Goal: Task Accomplishment & Management: Complete application form

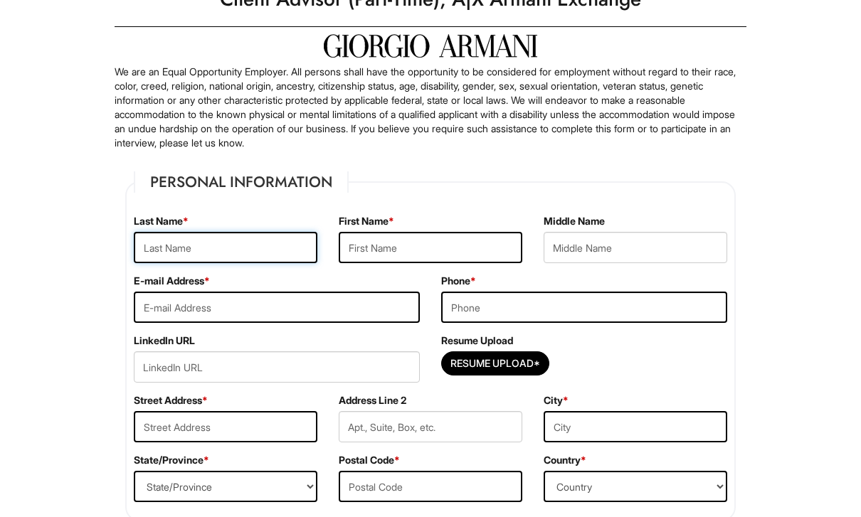
click at [280, 251] on input "text" at bounding box center [226, 248] width 184 height 31
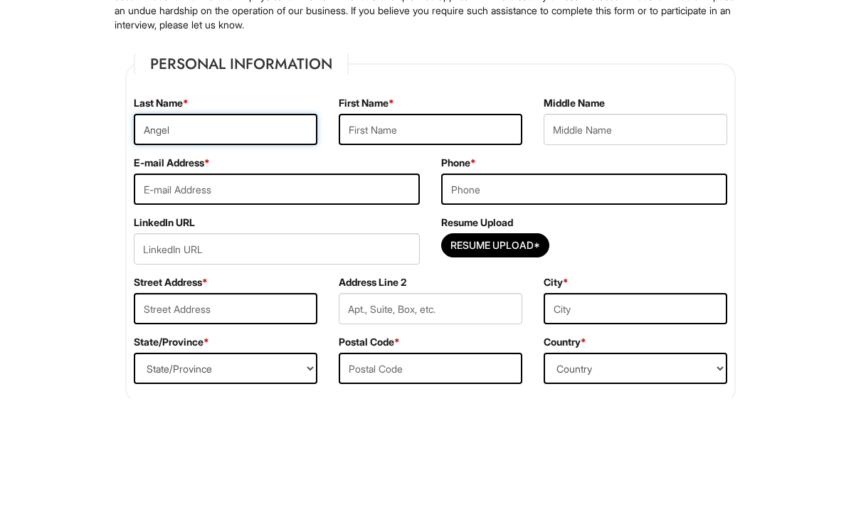
type input "Angel"
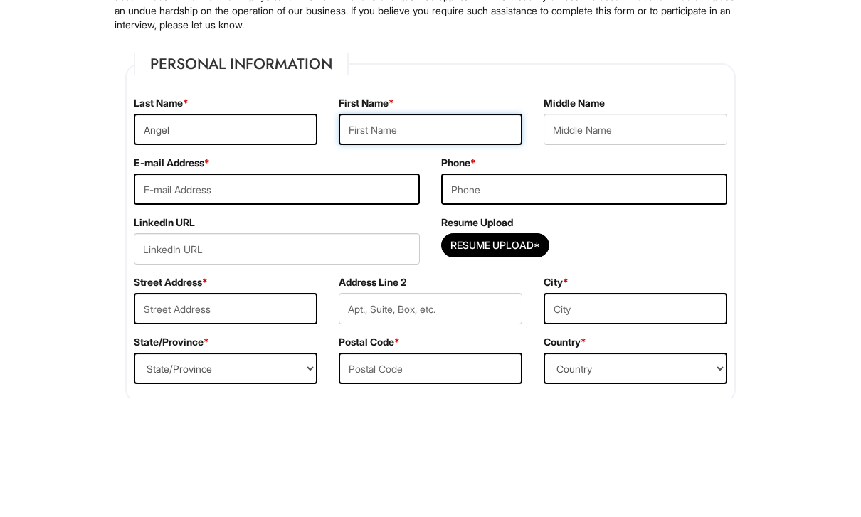
click at [467, 233] on input "text" at bounding box center [431, 248] width 184 height 31
type input "[PERSON_NAME]"
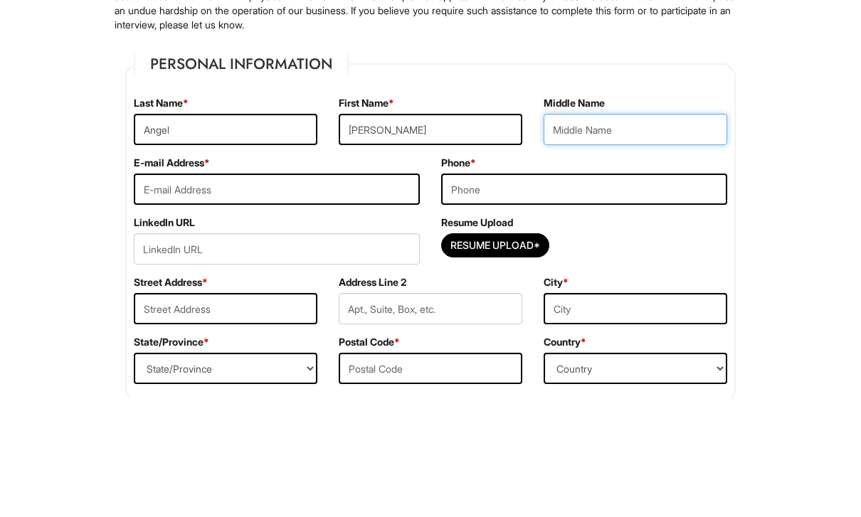
click at [677, 233] on input "text" at bounding box center [635, 248] width 184 height 31
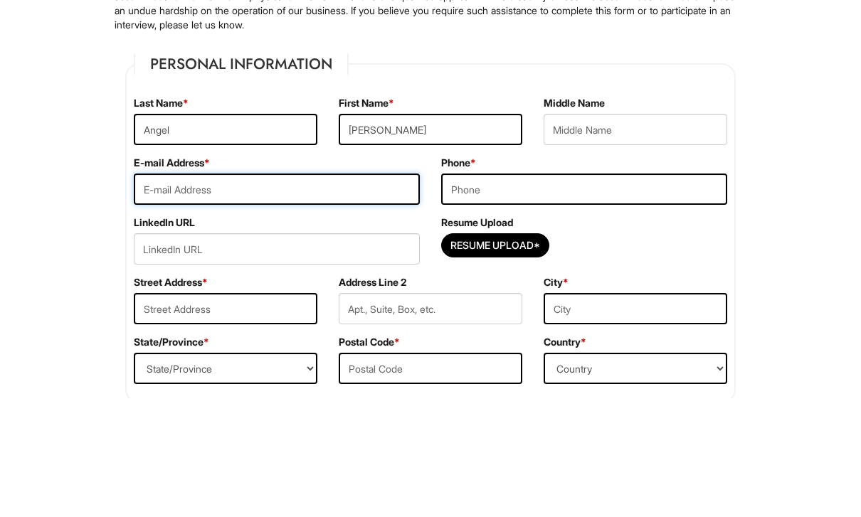
click at [166, 292] on input "email" at bounding box center [277, 307] width 286 height 31
type input "[EMAIL_ADDRESS][DOMAIN_NAME]"
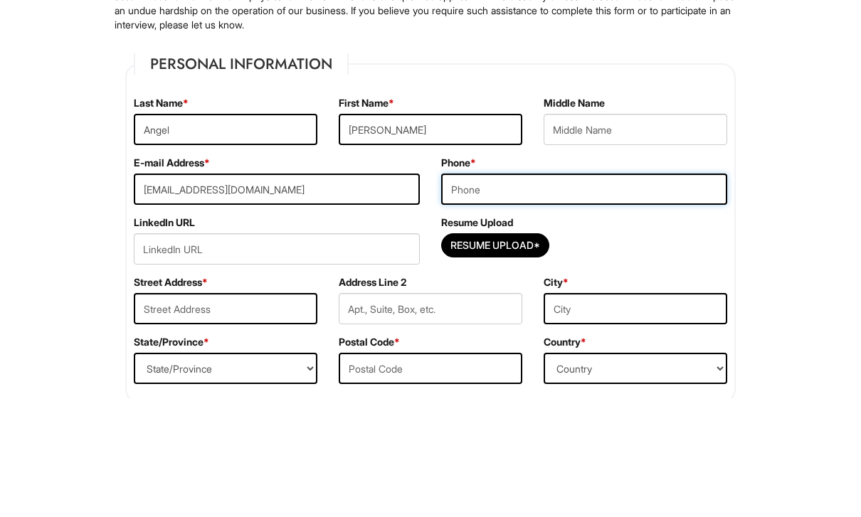
click at [654, 292] on input "tel" at bounding box center [584, 307] width 286 height 31
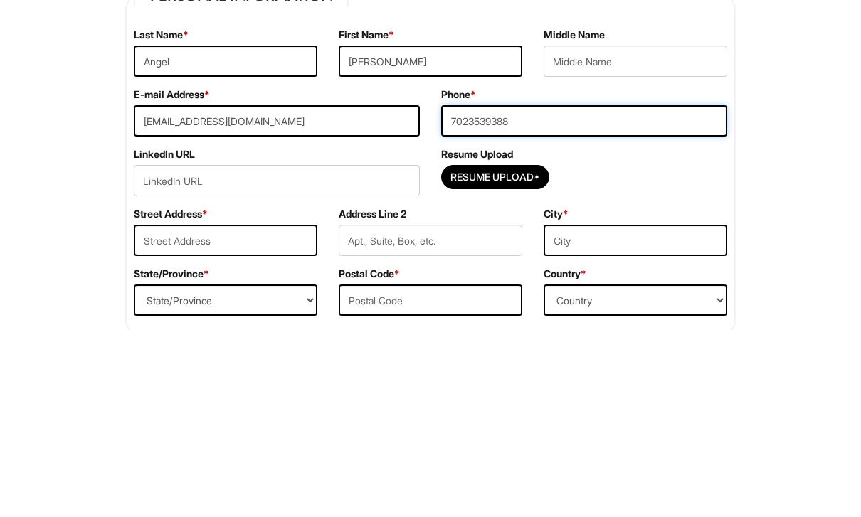
type input "7023539388"
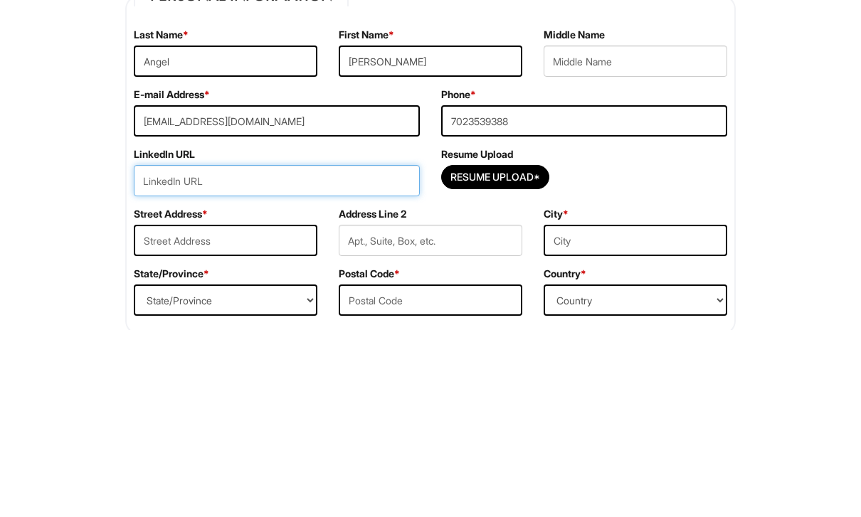
click at [324, 352] on input "url" at bounding box center [277, 367] width 286 height 31
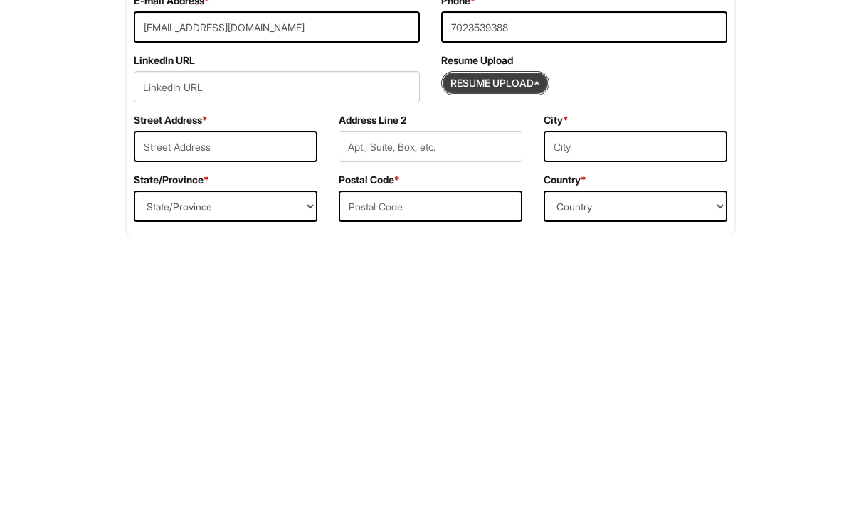
click at [523, 353] on input "Resume Upload*" at bounding box center [495, 364] width 107 height 23
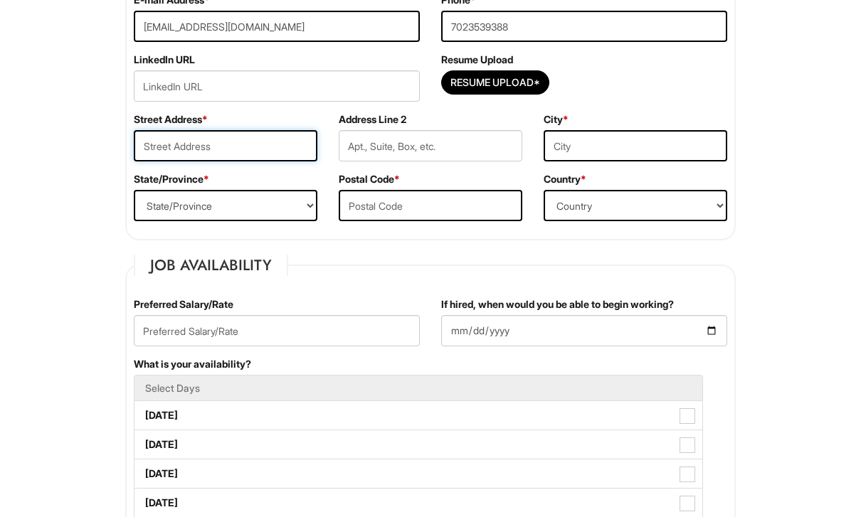
click at [259, 151] on input "text" at bounding box center [226, 145] width 184 height 31
type input "[STREET_ADDRESS]"
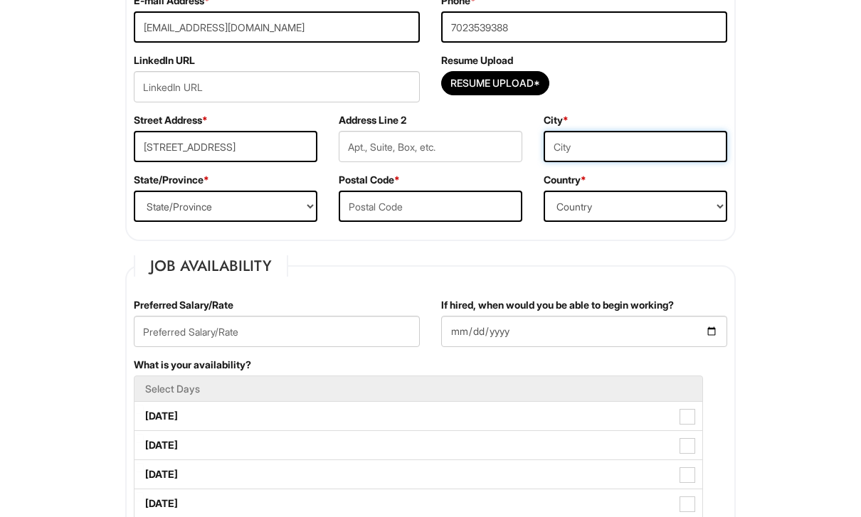
click at [638, 157] on input "text" at bounding box center [635, 146] width 184 height 31
type input "[GEOGRAPHIC_DATA]"
click at [176, 211] on select "State/Province [US_STATE] [US_STATE] [US_STATE] [US_STATE] [US_STATE] [US_STATE…" at bounding box center [226, 206] width 184 height 31
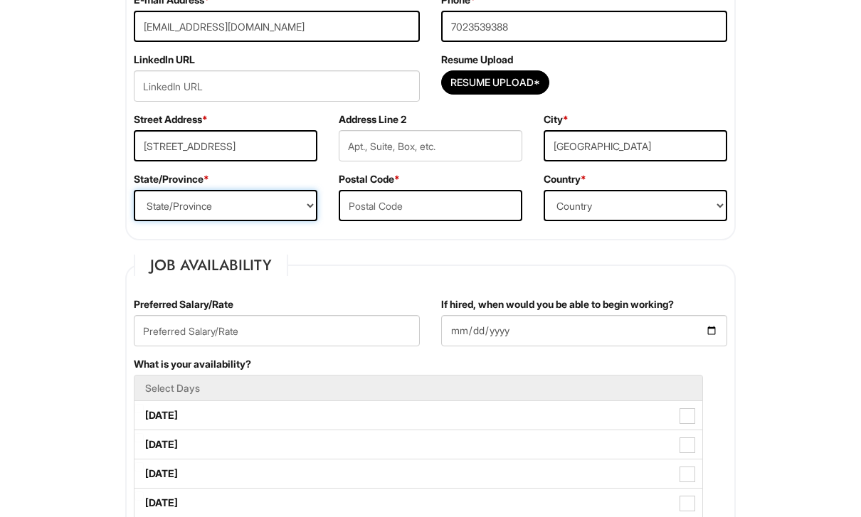
select select "NV"
click at [467, 213] on input "text" at bounding box center [431, 205] width 184 height 31
type input "89110"
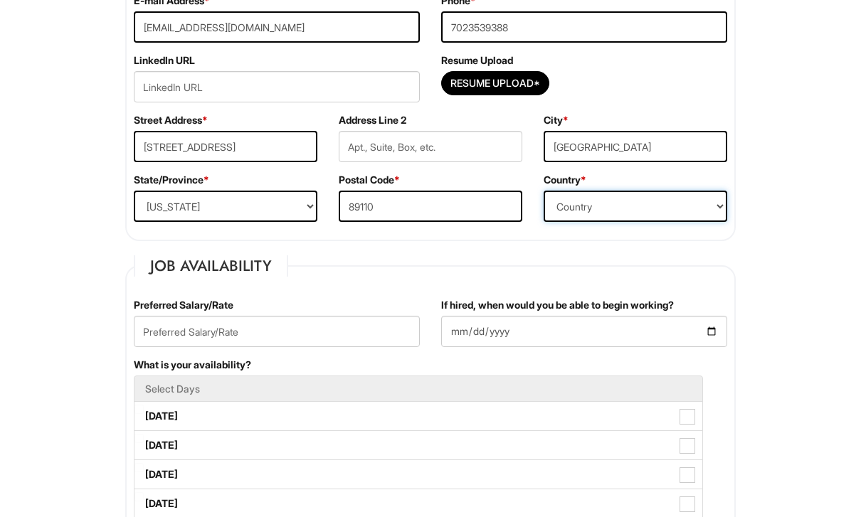
click at [674, 212] on select "Country [GEOGRAPHIC_DATA] [GEOGRAPHIC_DATA] [GEOGRAPHIC_DATA] [US_STATE] [GEOGR…" at bounding box center [635, 206] width 184 height 31
select select "[GEOGRAPHIC_DATA]"
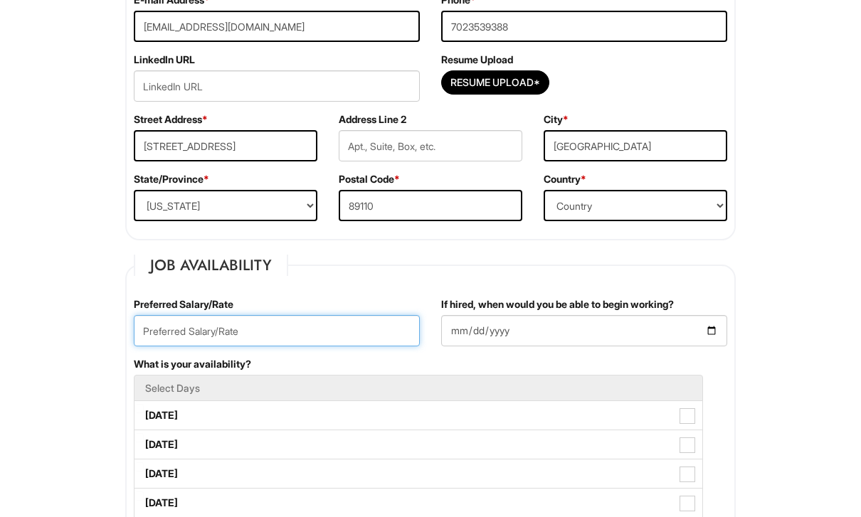
click at [363, 329] on input "text" at bounding box center [277, 330] width 286 height 31
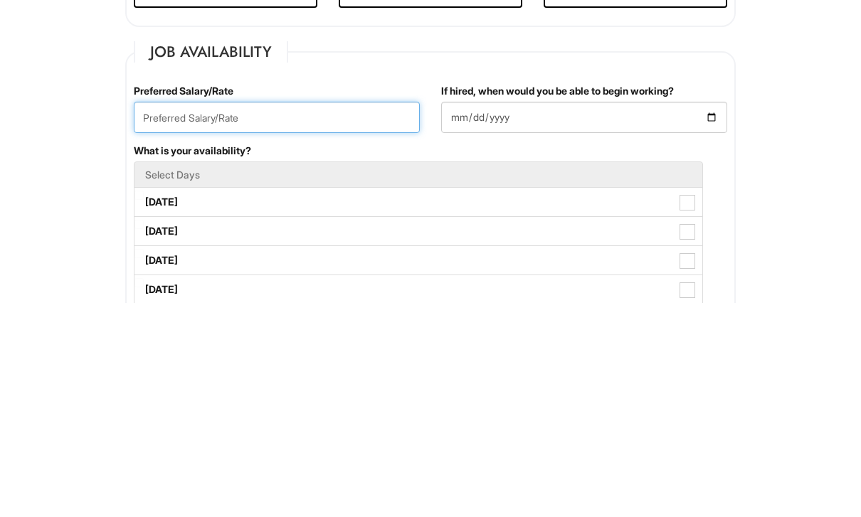
type input "Q"
type input "15"
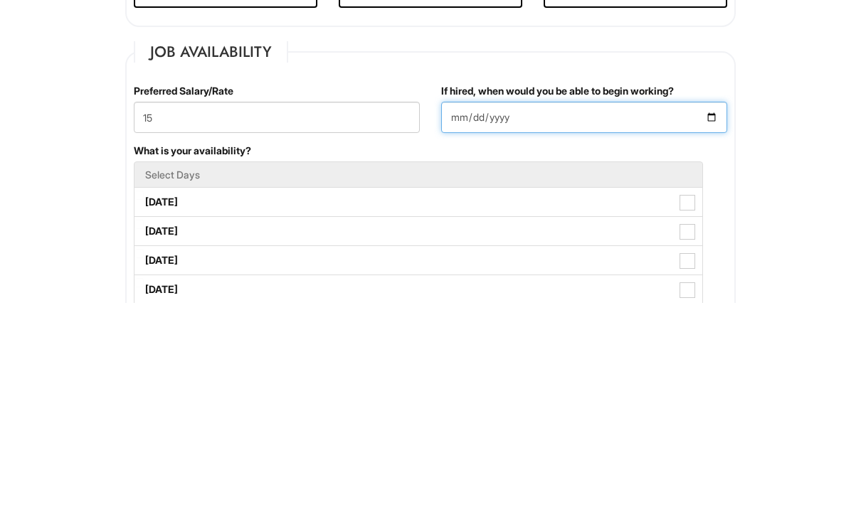
click at [645, 316] on input "If hired, when would you be able to begin working?" at bounding box center [584, 331] width 286 height 31
type input "[DATE]"
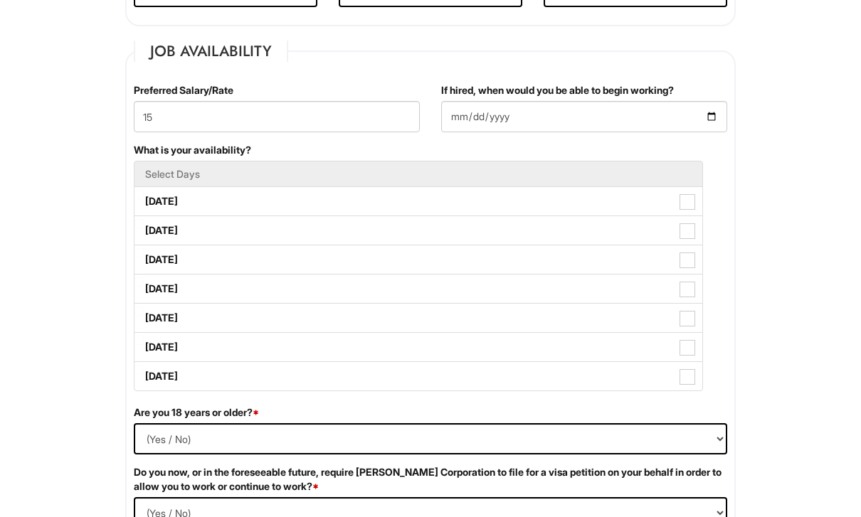
click at [681, 198] on span at bounding box center [687, 203] width 16 height 16
click at [144, 198] on Available_Monday "[DATE]" at bounding box center [138, 195] width 9 height 9
checkbox Available_Monday "true"
click at [694, 220] on label "[DATE]" at bounding box center [418, 231] width 568 height 28
click at [144, 220] on Available_Tuesday "[DATE]" at bounding box center [138, 224] width 9 height 9
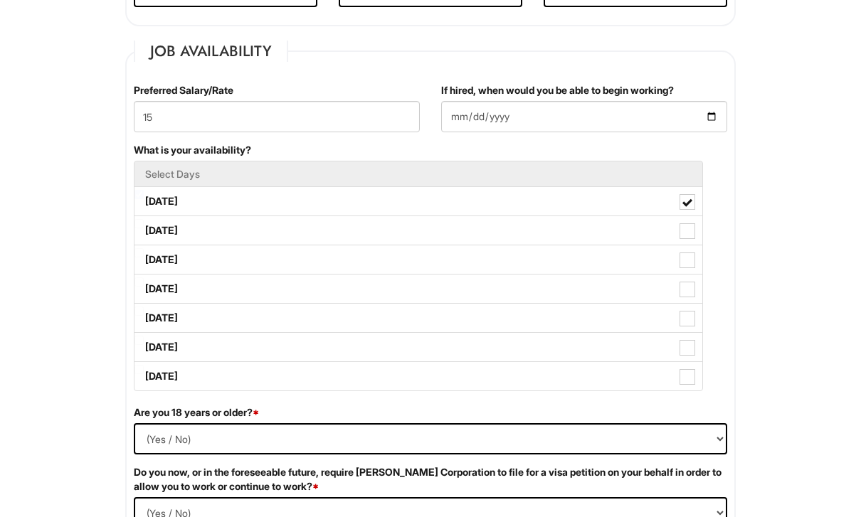
checkbox Available_Tuesday "true"
click at [693, 250] on label "[DATE]" at bounding box center [418, 260] width 568 height 28
click at [144, 250] on Available_Wednesday "[DATE]" at bounding box center [138, 253] width 9 height 9
checkbox Available_Wednesday "true"
click at [691, 289] on span at bounding box center [687, 290] width 16 height 16
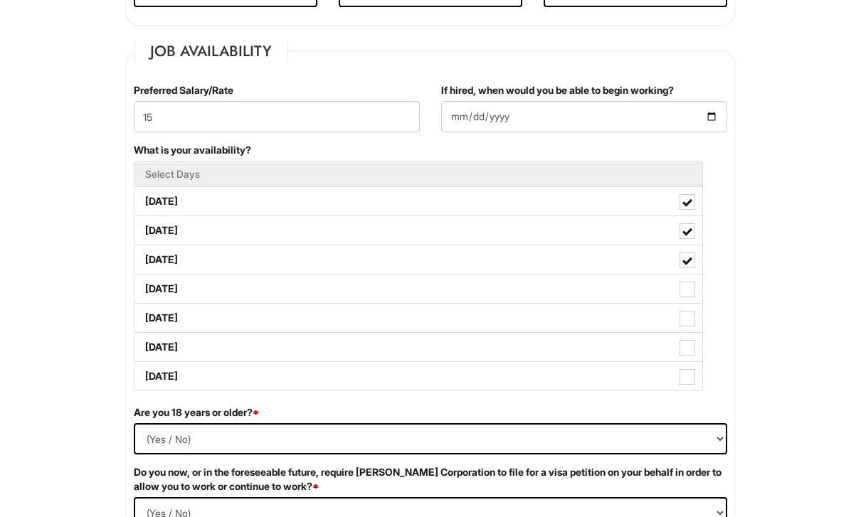
click at [144, 287] on Available_Thursday "[DATE]" at bounding box center [138, 282] width 9 height 9
checkbox Available_Thursday "true"
click at [696, 320] on label "[DATE]" at bounding box center [418, 318] width 568 height 28
click at [144, 317] on Available_Friday "[DATE]" at bounding box center [138, 311] width 9 height 9
checkbox Available_Friday "true"
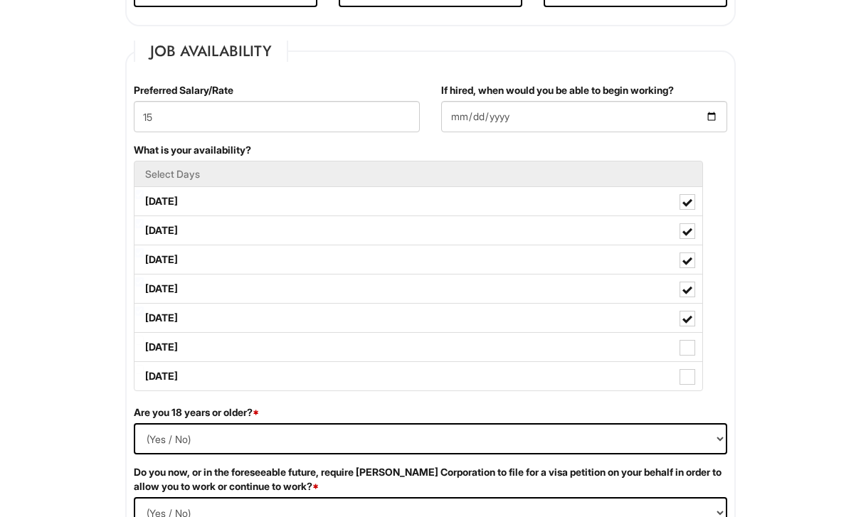
click at [690, 347] on span at bounding box center [687, 349] width 16 height 16
click at [144, 346] on Available_Saturday "[DATE]" at bounding box center [138, 340] width 9 height 9
checkbox Available_Saturday "true"
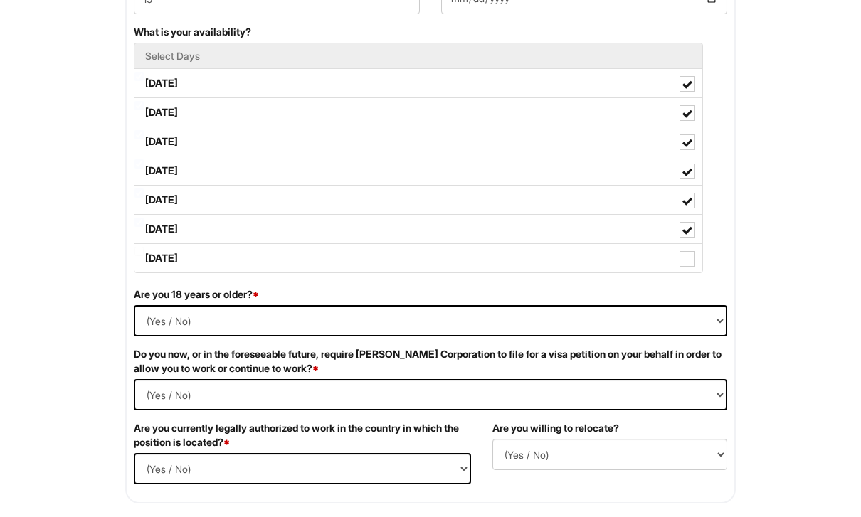
scroll to position [679, 0]
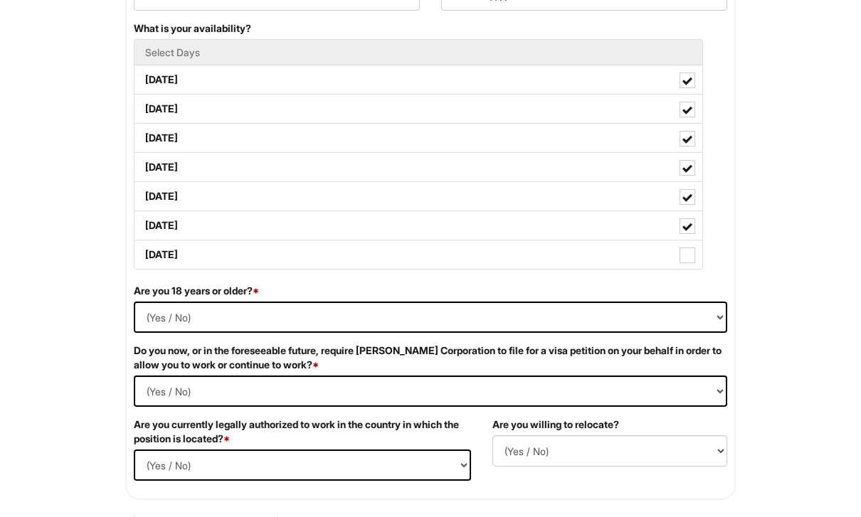
click at [688, 257] on span at bounding box center [687, 256] width 16 height 16
click at [144, 253] on Available_Sunday "[DATE]" at bounding box center [138, 248] width 9 height 9
checkbox Available_Sunday "true"
click at [688, 83] on span at bounding box center [687, 82] width 10 height 10
click at [144, 78] on Available_Monday "[DATE]" at bounding box center [138, 73] width 9 height 9
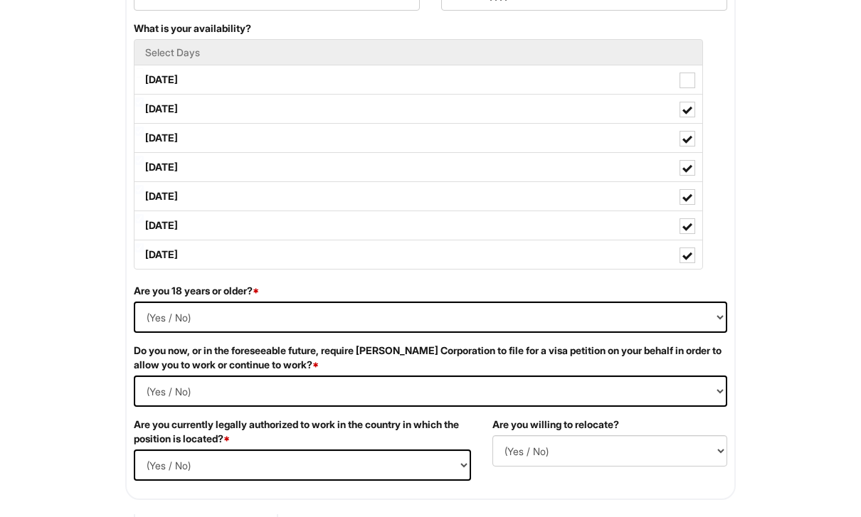
click at [684, 80] on span at bounding box center [687, 81] width 16 height 16
click at [144, 78] on Available_Monday "[DATE]" at bounding box center [138, 73] width 9 height 9
checkbox Available_Monday "true"
click at [689, 146] on span at bounding box center [687, 140] width 16 height 16
click at [144, 137] on Available_Wednesday "[DATE]" at bounding box center [138, 131] width 9 height 9
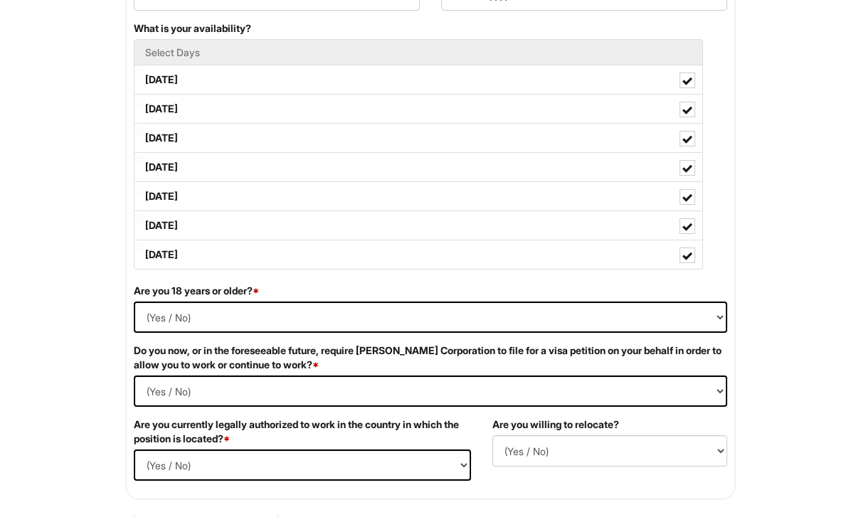
checkbox Available_Wednesday "false"
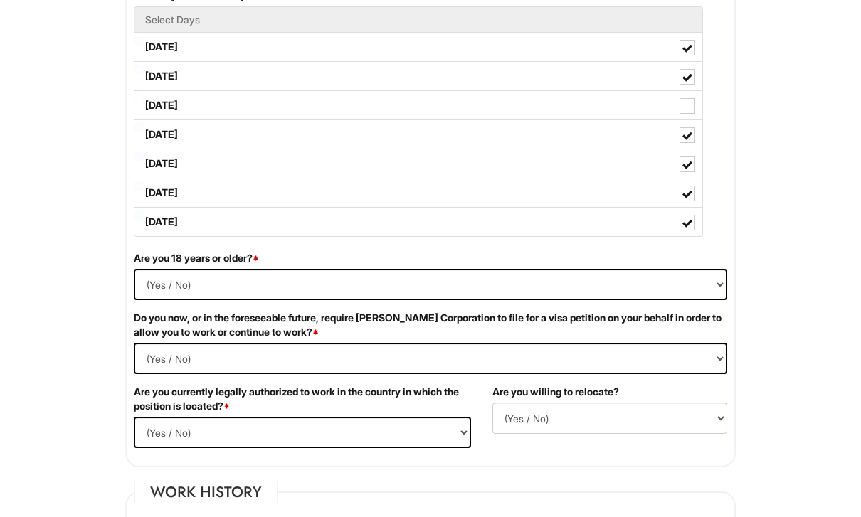
scroll to position [713, 0]
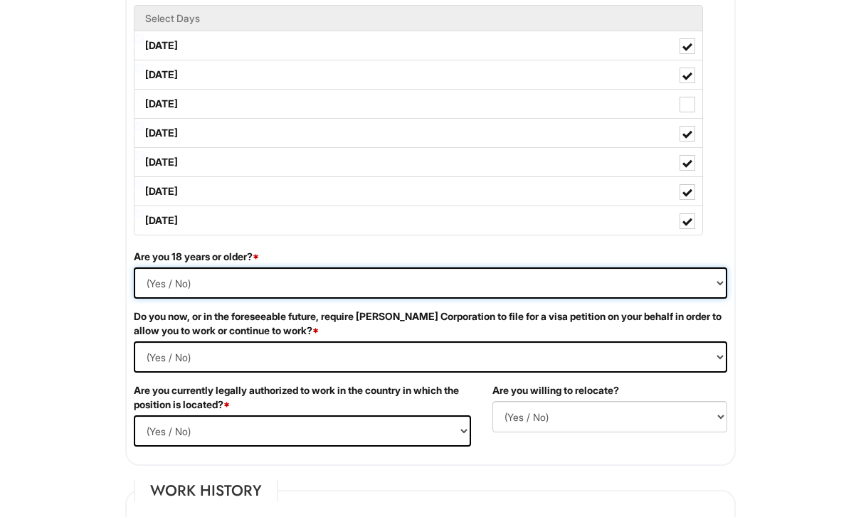
click at [662, 281] on select "(Yes / No) Yes No" at bounding box center [430, 283] width 593 height 31
select select "Yes"
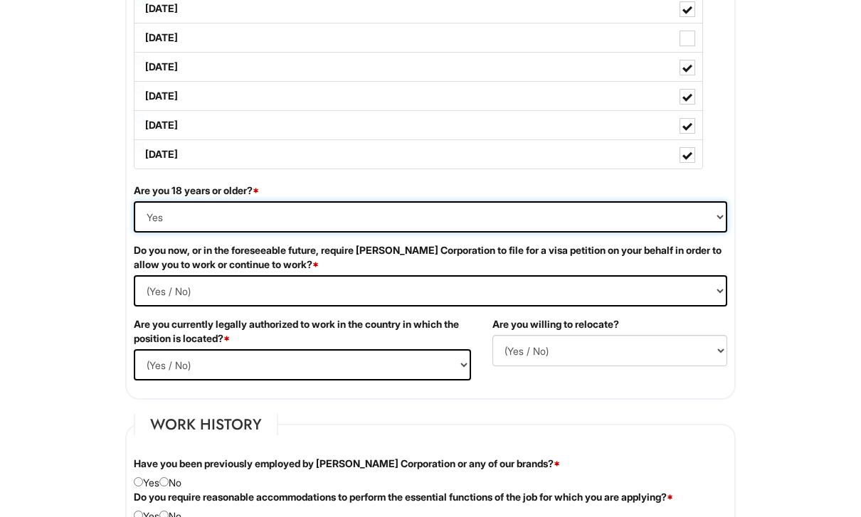
scroll to position [797, 0]
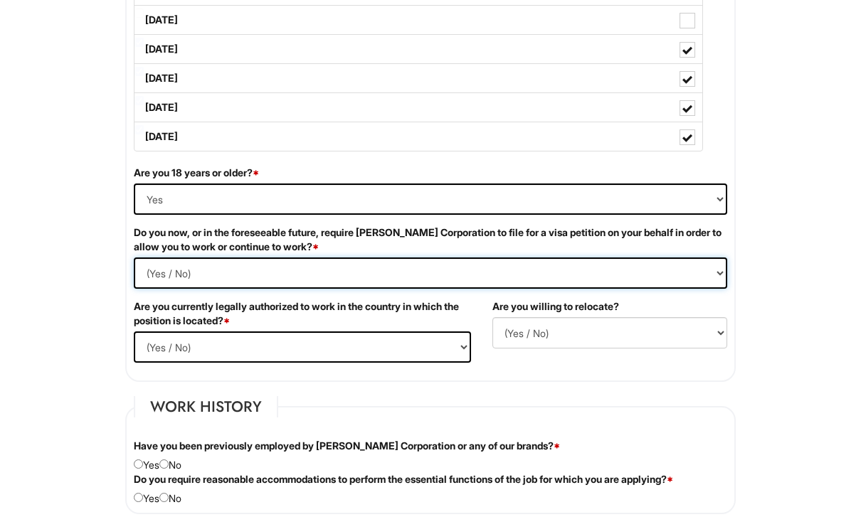
click at [627, 287] on Required "(Yes / No) Yes No" at bounding box center [430, 273] width 593 height 31
select Required "No"
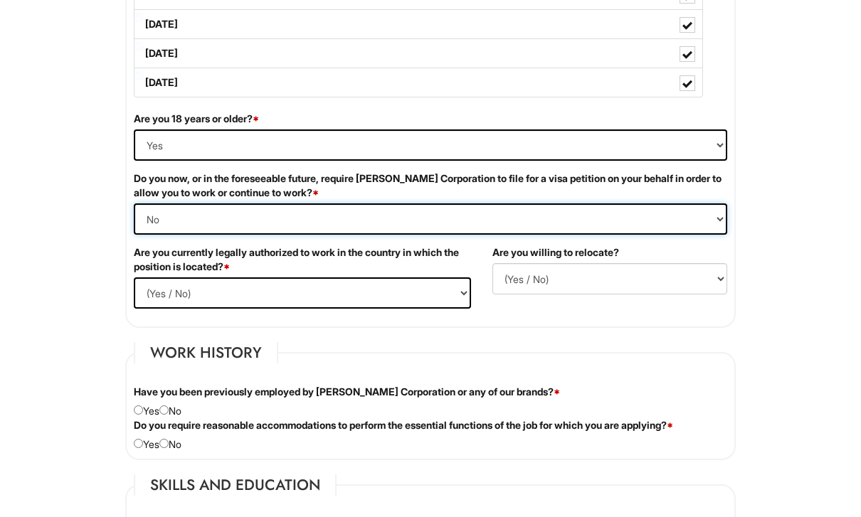
scroll to position [853, 0]
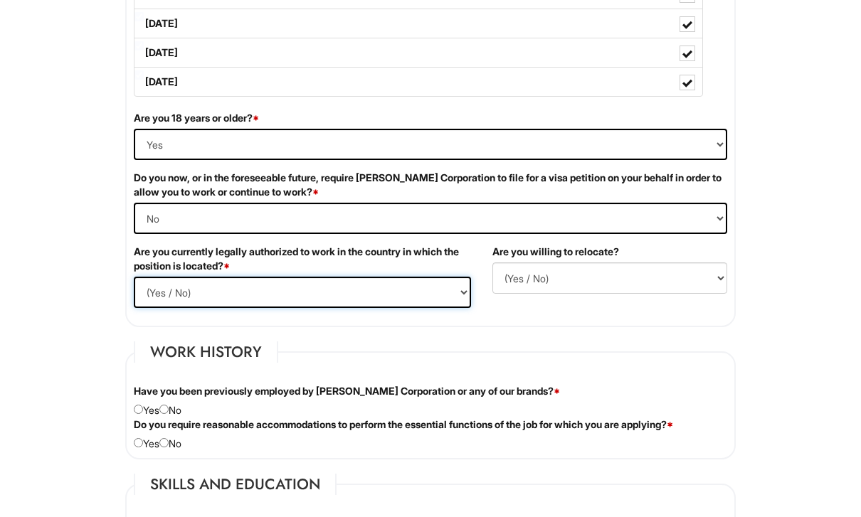
click at [447, 304] on select "(Yes / No) Yes No" at bounding box center [302, 292] width 337 height 31
select select "Yes"
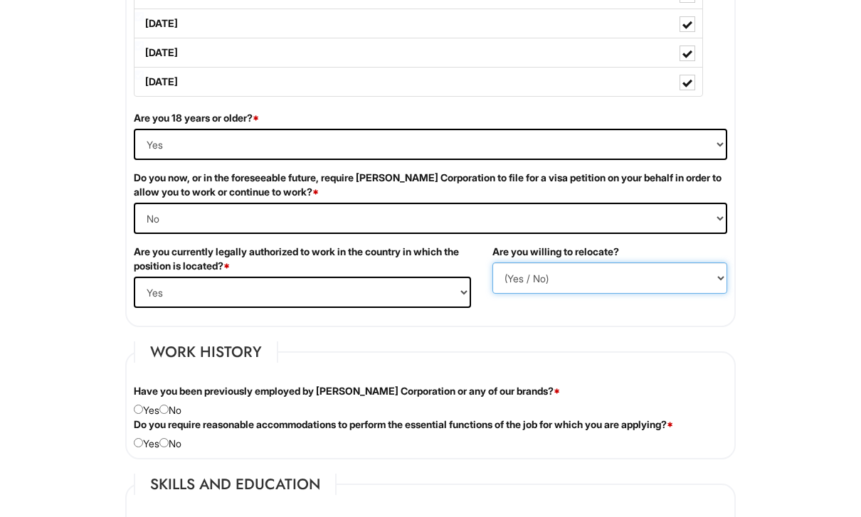
click at [682, 282] on select "(Yes / No) No Yes" at bounding box center [609, 277] width 235 height 31
select select "Y"
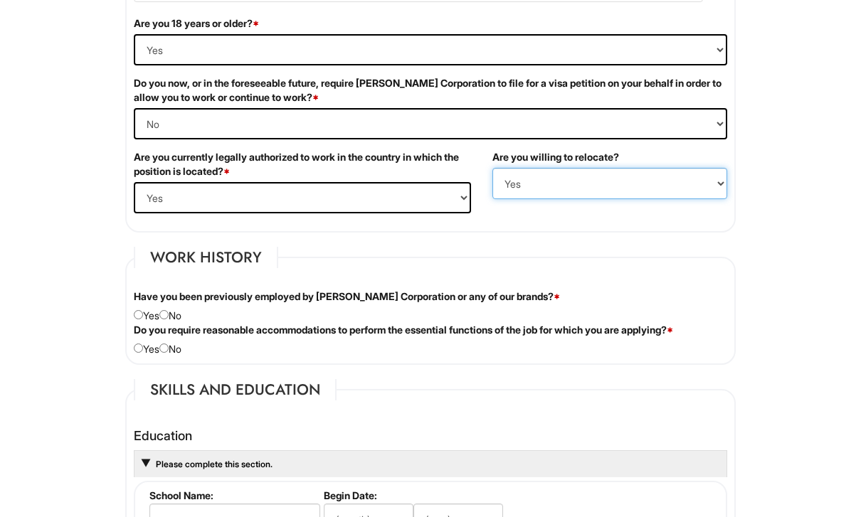
scroll to position [950, 0]
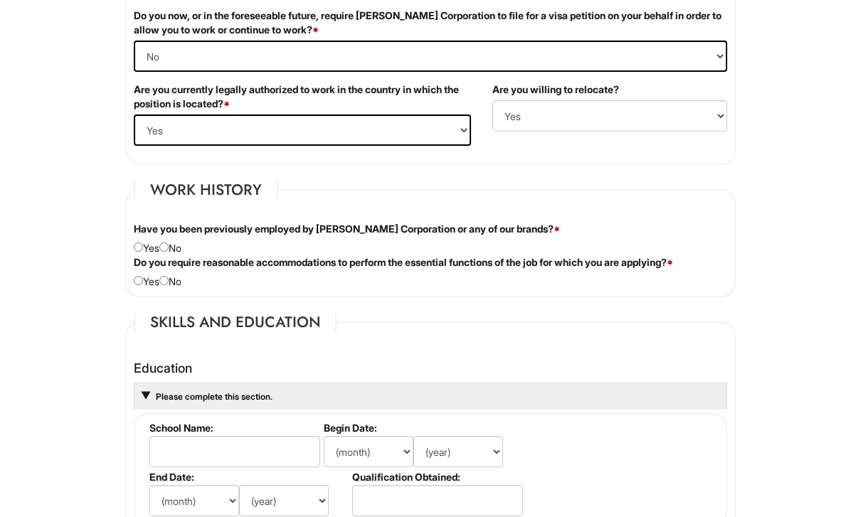
click at [169, 245] on input "radio" at bounding box center [163, 247] width 9 height 9
radio input "true"
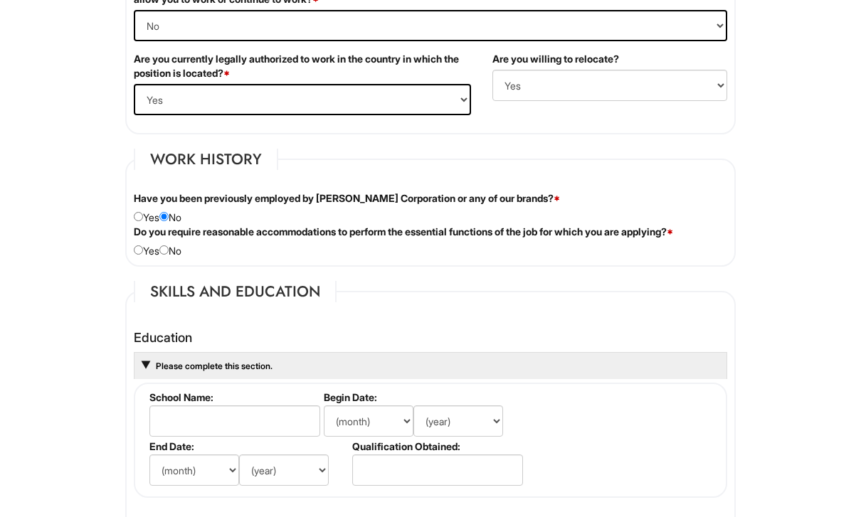
scroll to position [1046, 0]
click at [156, 252] on div "Do you require reasonable accommodations to perform the essential functions of …" at bounding box center [430, 240] width 615 height 33
click at [143, 254] on input "radio" at bounding box center [138, 249] width 9 height 9
radio input "true"
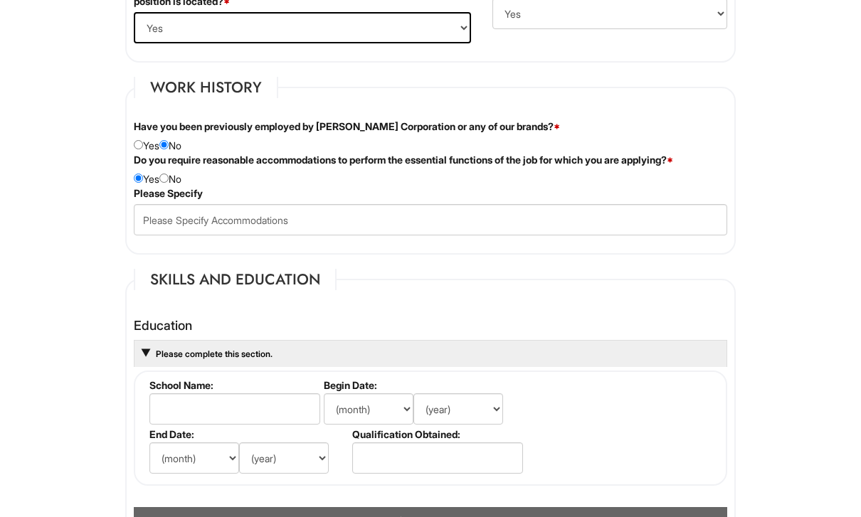
scroll to position [1121, 0]
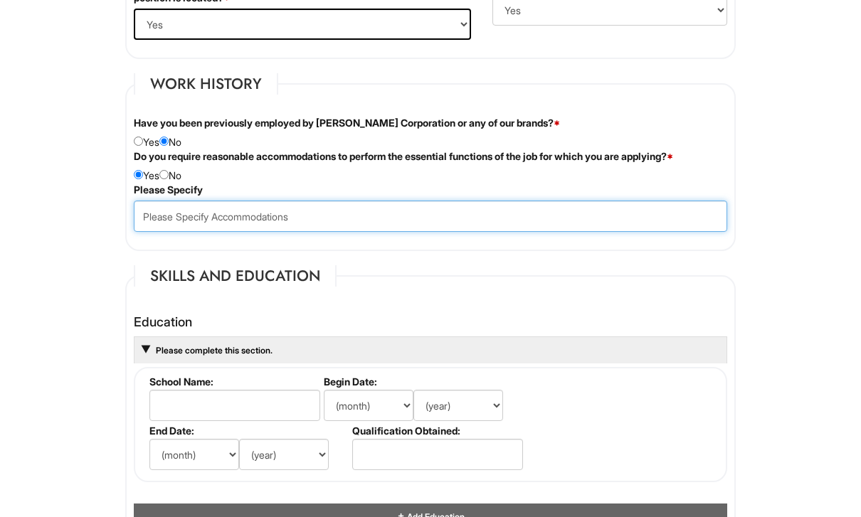
click at [402, 213] on input "text" at bounding box center [430, 216] width 593 height 31
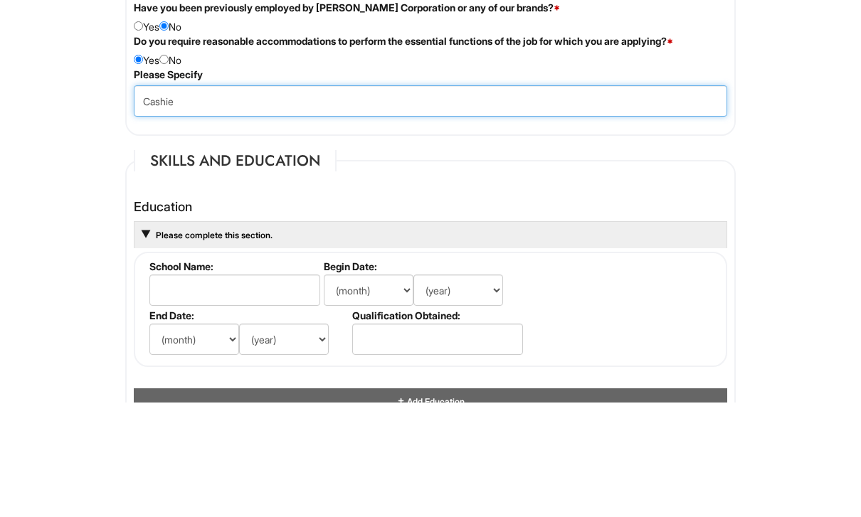
type input "Cashie"
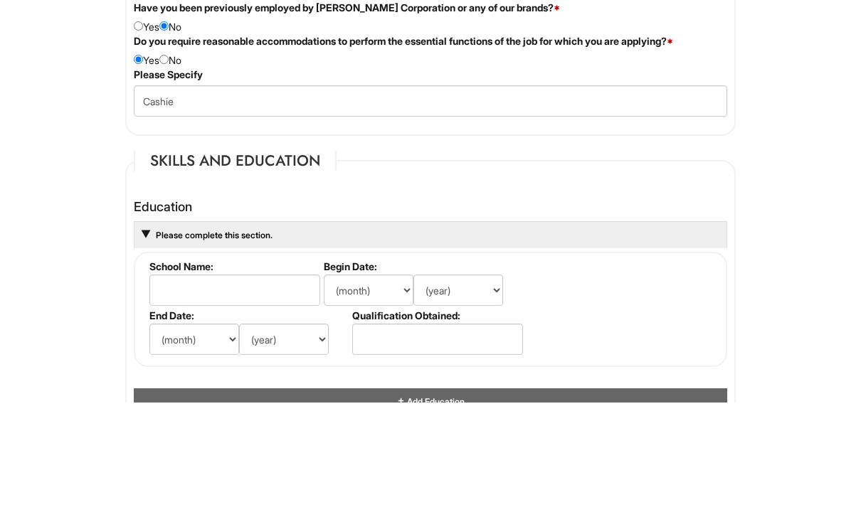
click at [169, 170] on input "radio" at bounding box center [163, 174] width 9 height 9
radio input "true"
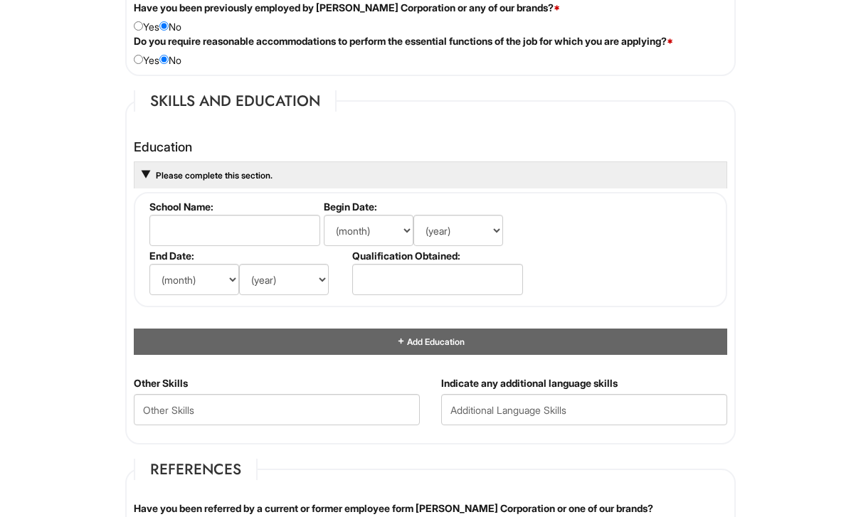
click at [639, 184] on div "Please complete this section." at bounding box center [430, 174] width 593 height 27
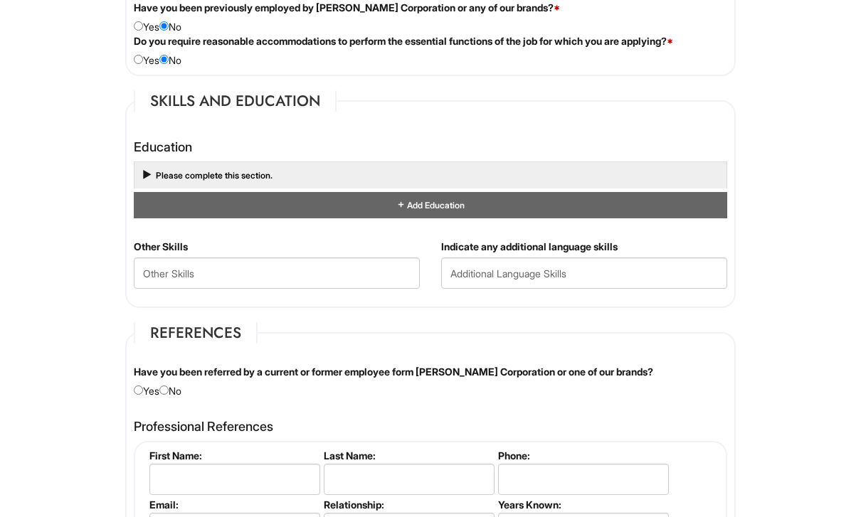
click at [637, 186] on div "Please complete this section." at bounding box center [430, 174] width 593 height 27
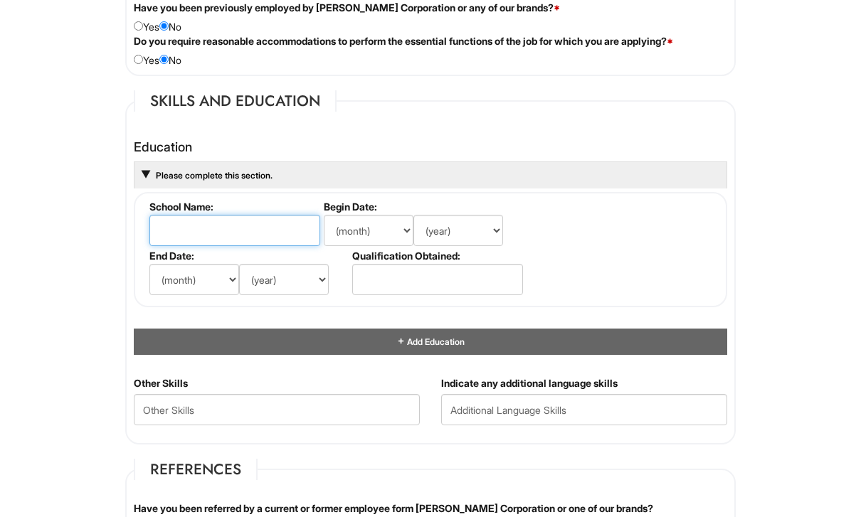
click at [268, 237] on input "text" at bounding box center [234, 230] width 171 height 31
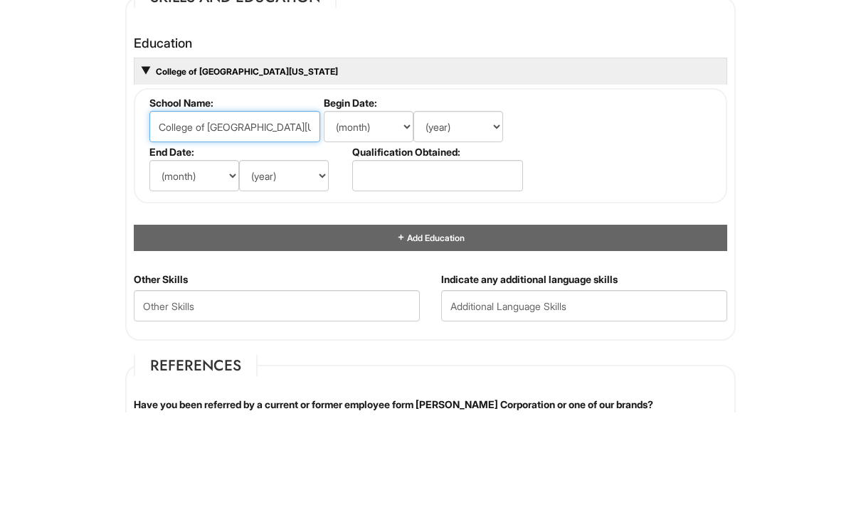
type input "College of [GEOGRAPHIC_DATA][US_STATE]"
click at [372, 216] on select "(month) Jan Feb Mar Apr May Jun [DATE] Aug Sep Oct Nov Dec" at bounding box center [369, 231] width 90 height 31
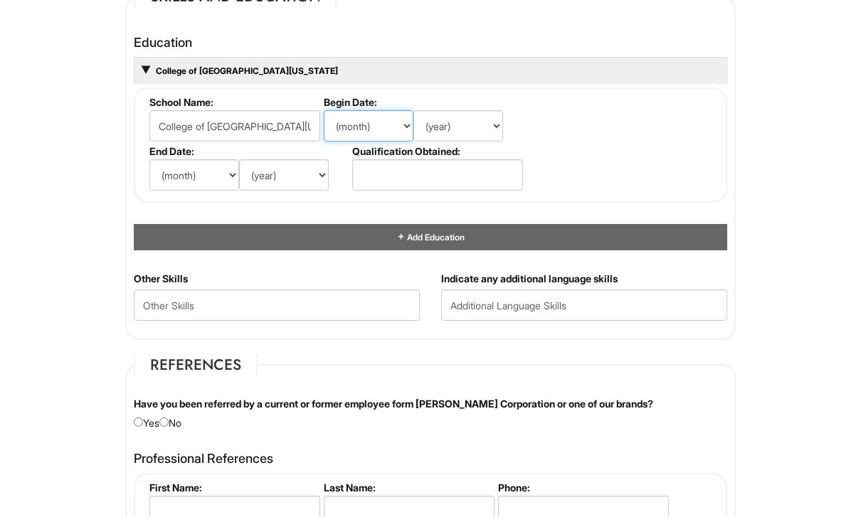
select select "8"
click at [461, 125] on select "(year) 2029 2028 2027 2026 2025 2024 2023 2022 2021 2020 2019 2018 2017 2016 20…" at bounding box center [458, 125] width 90 height 31
click at [220, 179] on select "(month) Jan Feb Mar Apr May Jun [DATE] Aug Sep Oct Nov Dec" at bounding box center [194, 174] width 90 height 31
click at [467, 129] on select "(year) 2029 2028 2027 2026 2025 2024 2023 2022 2021 2020 2019 2018 2017 2016 20…" at bounding box center [458, 125] width 90 height 31
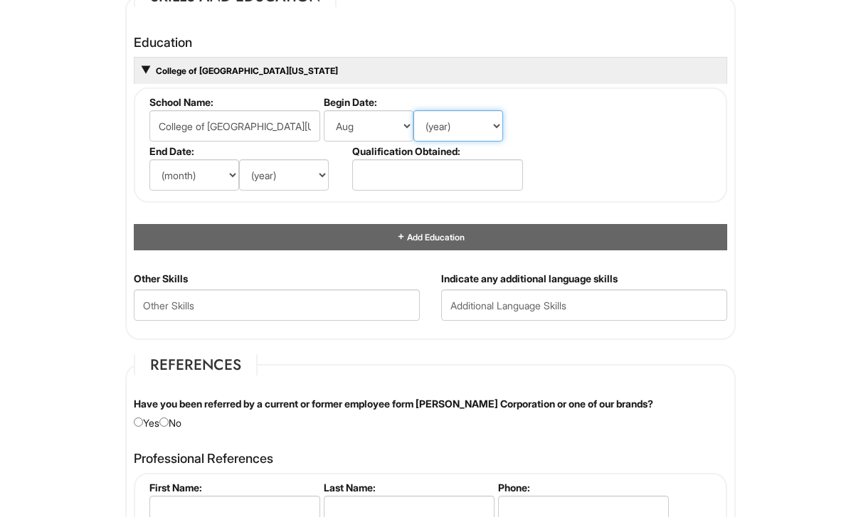
select select "2025"
click at [199, 186] on select "(month) Jan Feb Mar Apr May Jun [DATE] Aug Sep Oct Nov Dec" at bounding box center [194, 174] width 90 height 31
select select "12"
click at [287, 186] on select "(year) 2029 2028 2027 2026 2025 2024 2023 2022 2021 2020 2019 2018 2017 2016 20…" at bounding box center [284, 174] width 90 height 31
select select "2025"
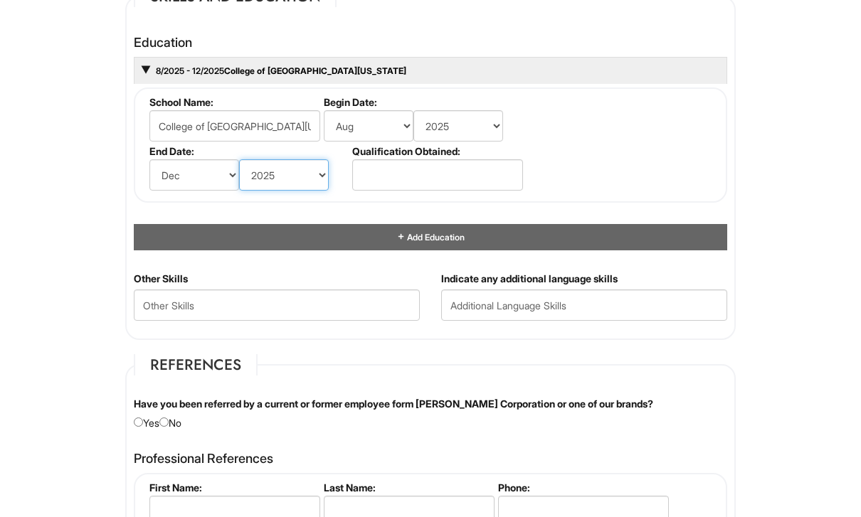
scroll to position [1357, 0]
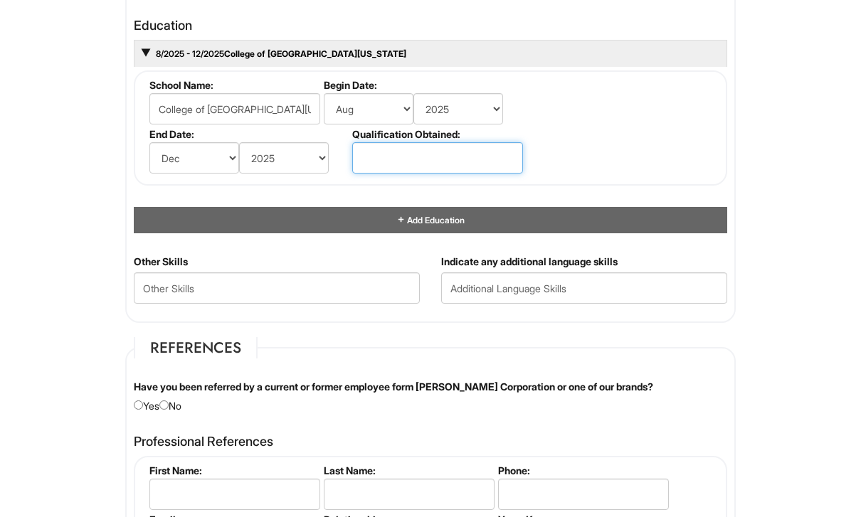
click at [447, 161] on input "text" at bounding box center [437, 158] width 171 height 31
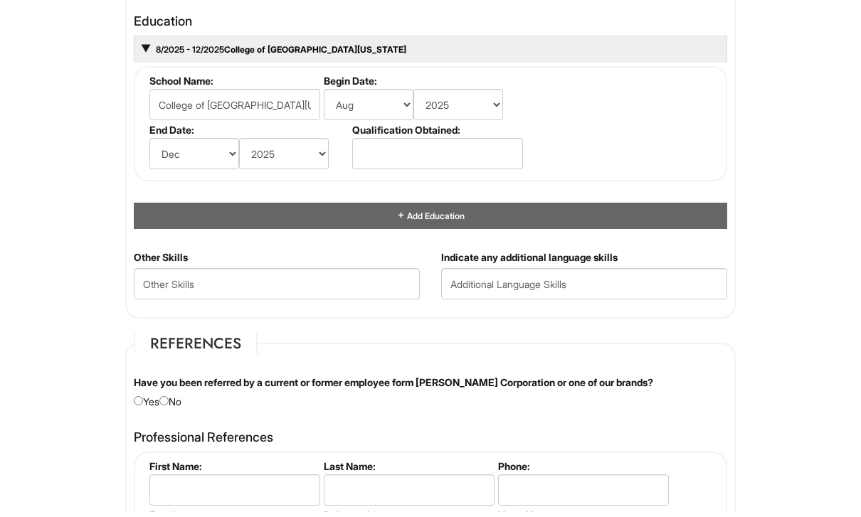
click at [658, 139] on fieldset "School Name: College of [GEOGRAPHIC_DATA][US_STATE] Begin Date: (month) Jan Feb…" at bounding box center [430, 128] width 593 height 115
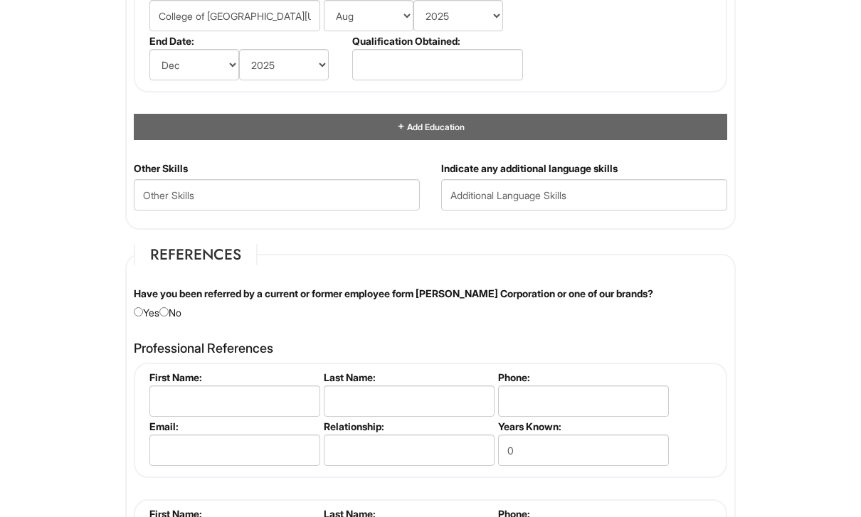
scroll to position [1457, 0]
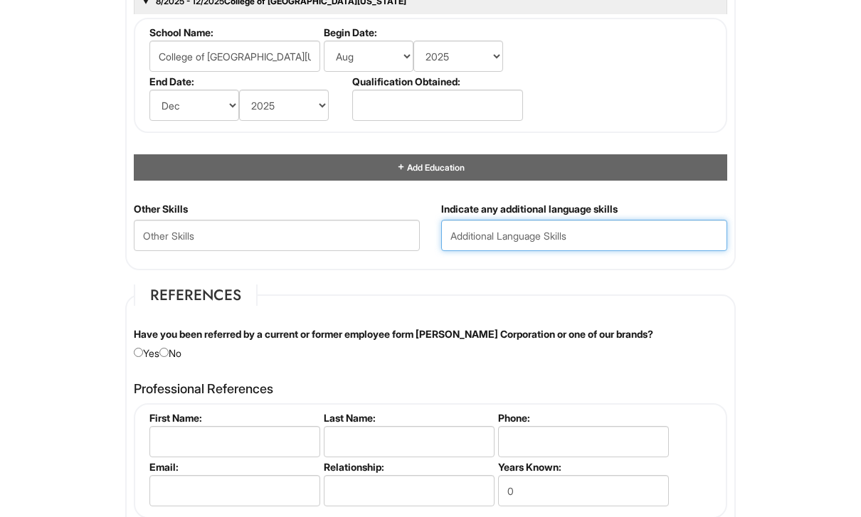
click at [521, 243] on input "text" at bounding box center [584, 235] width 286 height 31
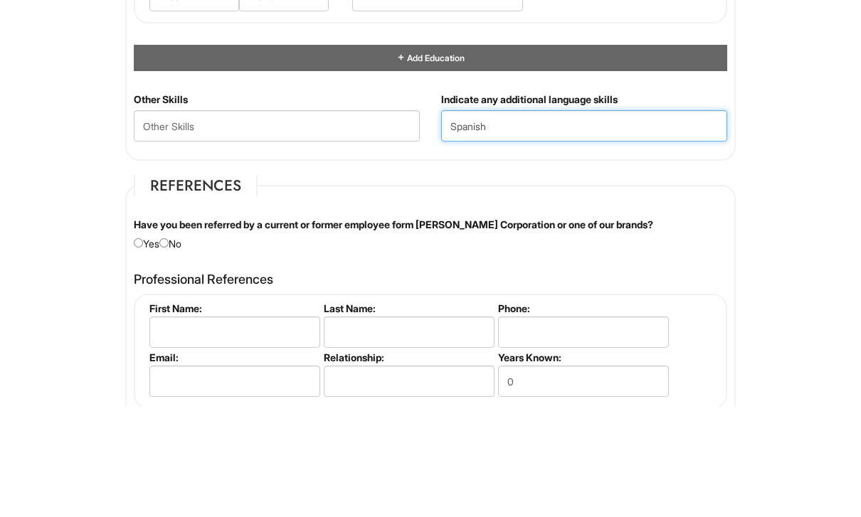
type input "Spanish"
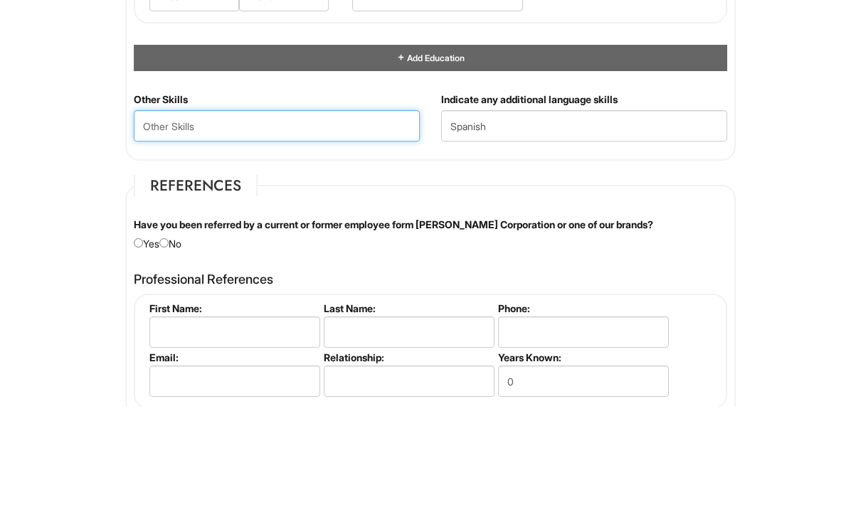
click at [182, 220] on Skills "text" at bounding box center [277, 235] width 286 height 31
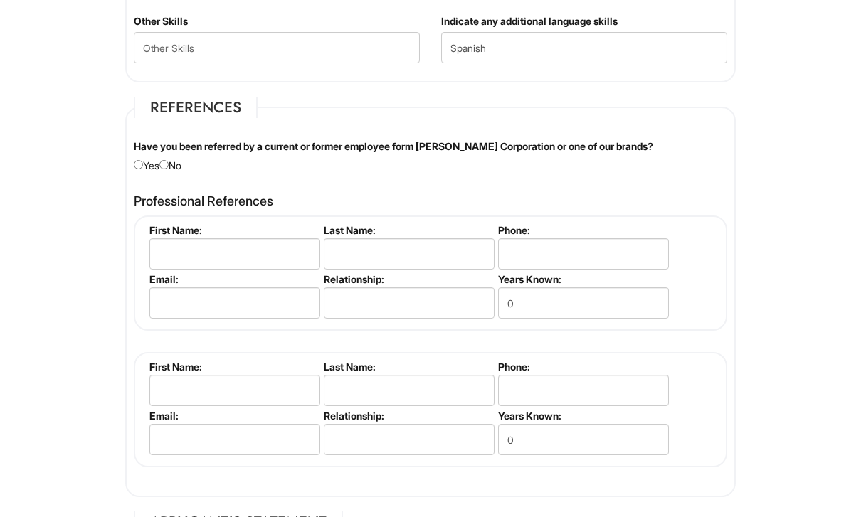
scroll to position [1598, 0]
click at [169, 169] on input "radio" at bounding box center [163, 164] width 9 height 9
radio input "true"
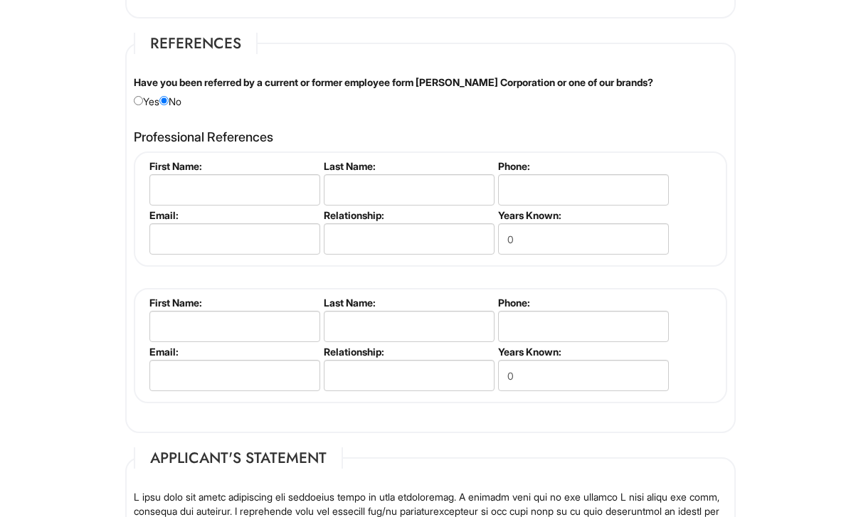
scroll to position [1663, 0]
click at [179, 198] on input "text" at bounding box center [234, 189] width 171 height 31
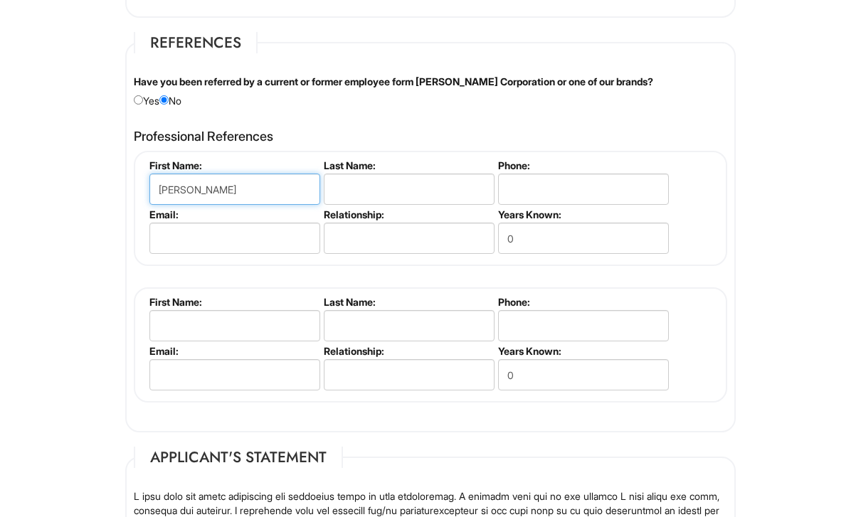
type input "[PERSON_NAME]"
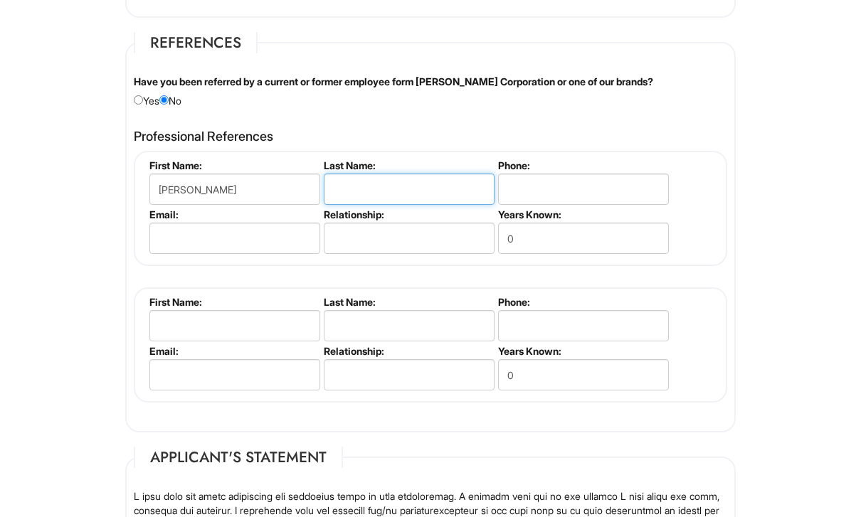
click at [444, 200] on input "text" at bounding box center [409, 189] width 171 height 31
type input "Angel"
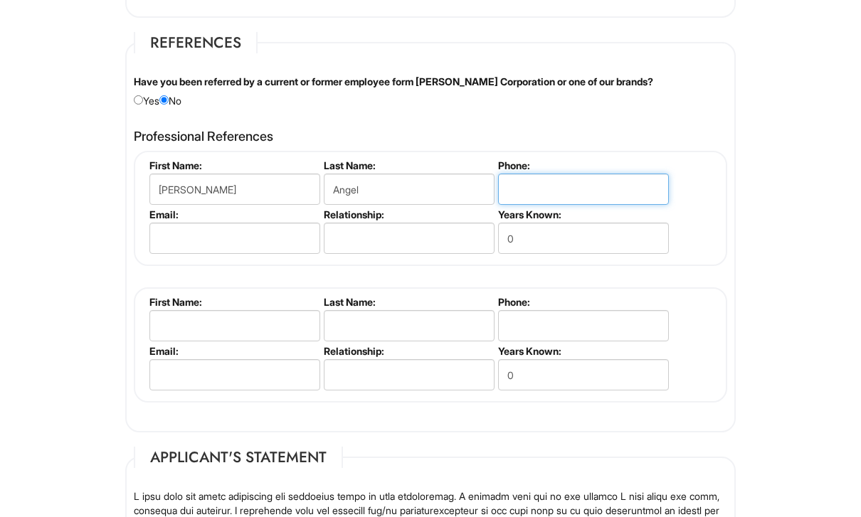
click at [627, 182] on input "tel" at bounding box center [583, 189] width 171 height 31
type input "7023539388"
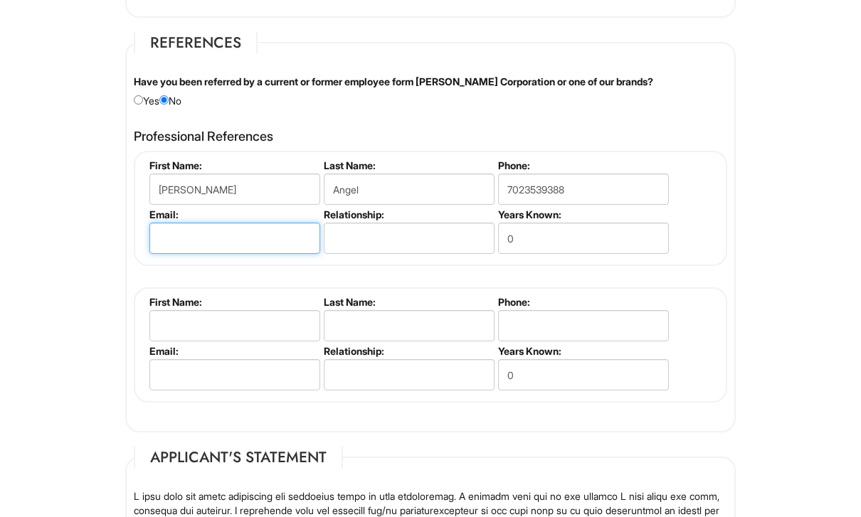
click at [195, 245] on input "email" at bounding box center [234, 238] width 171 height 31
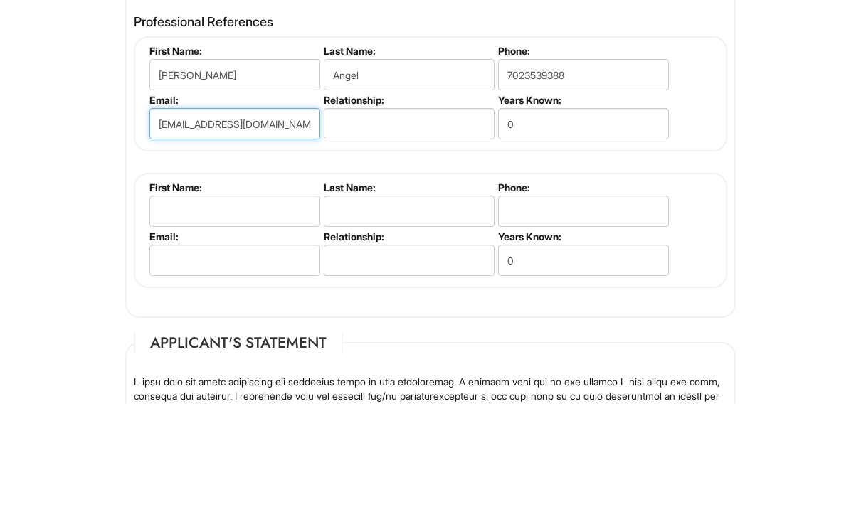
type input "[EMAIL_ADDRESS][DOMAIN_NAME]"
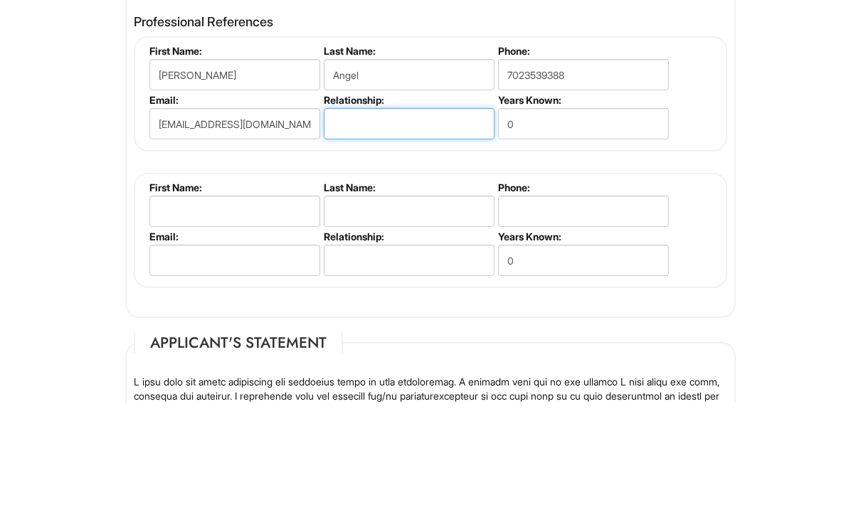
click at [435, 223] on input "text" at bounding box center [409, 238] width 171 height 31
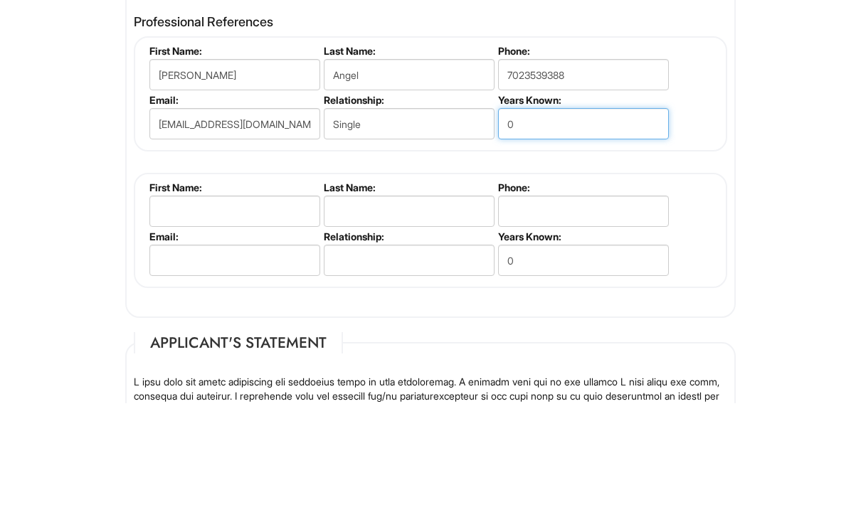
click at [632, 223] on input "0" at bounding box center [583, 238] width 171 height 31
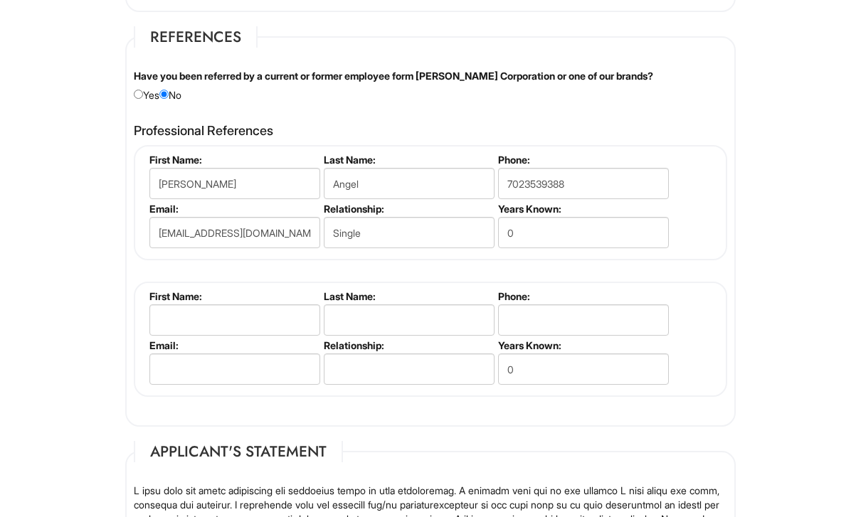
scroll to position [1674, 0]
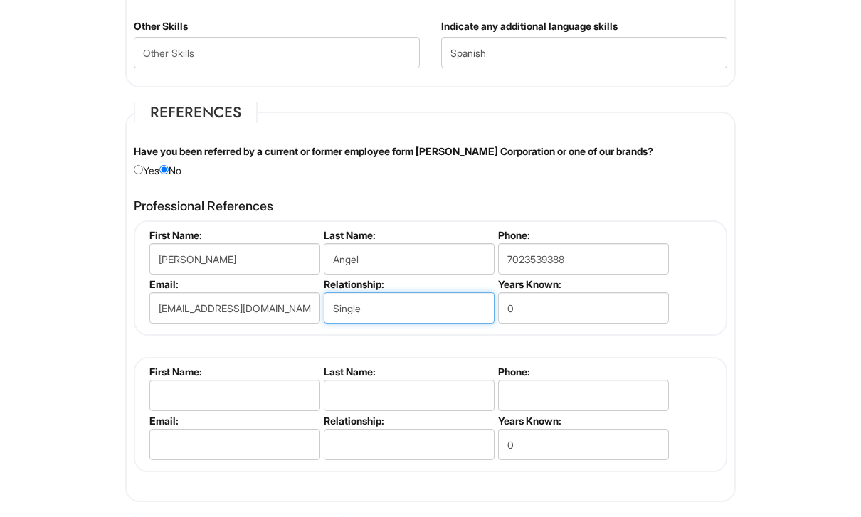
click at [437, 317] on input "Single" at bounding box center [409, 308] width 171 height 31
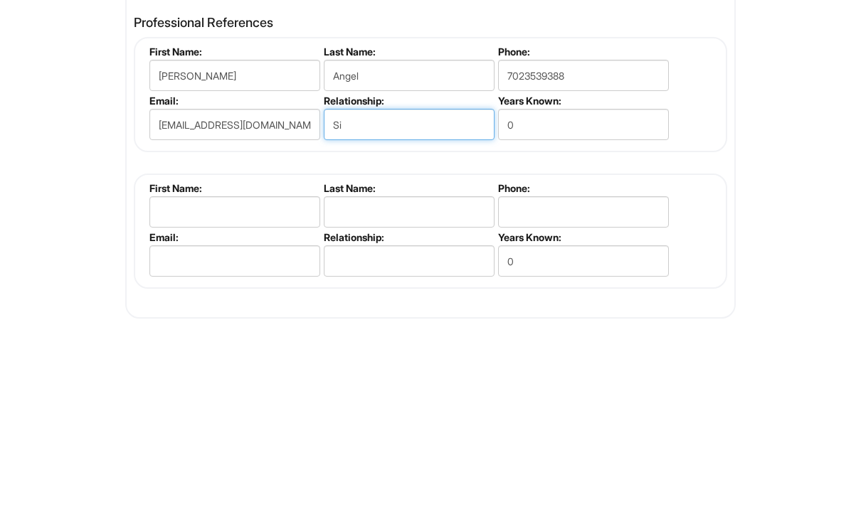
type input "S"
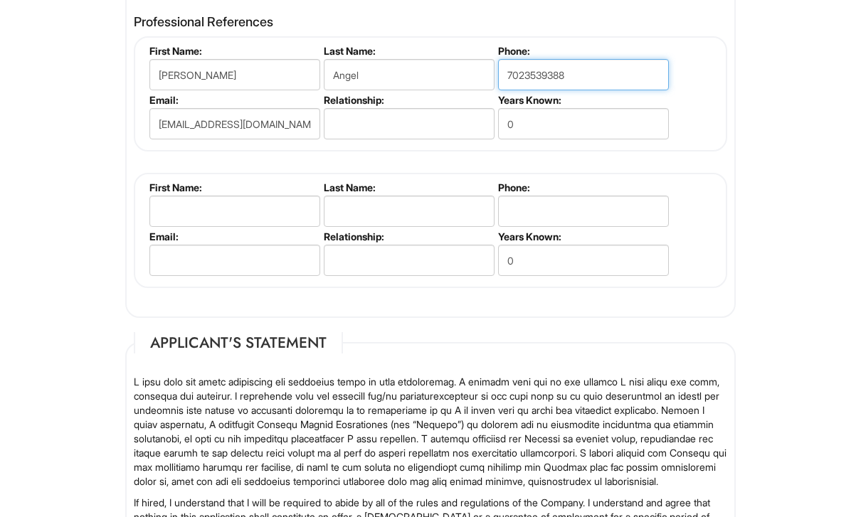
click at [632, 89] on input "7023539388" at bounding box center [583, 75] width 171 height 31
type input "7023539388"
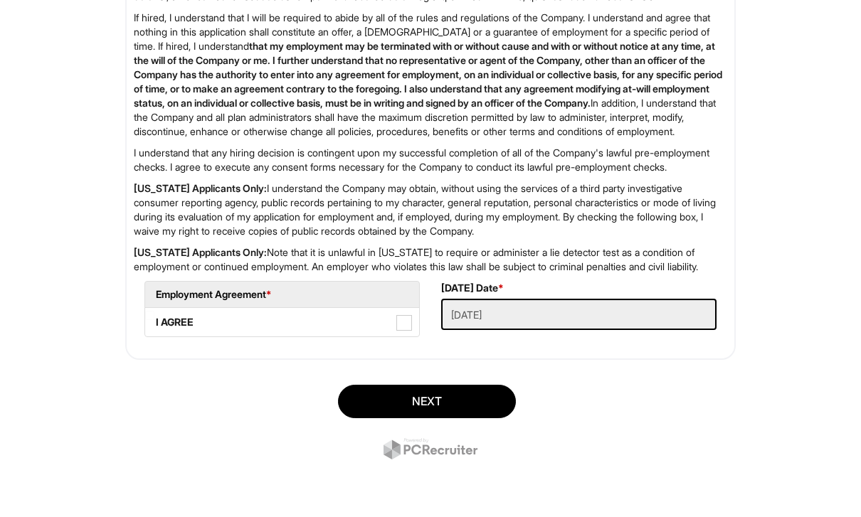
scroll to position [2279, 0]
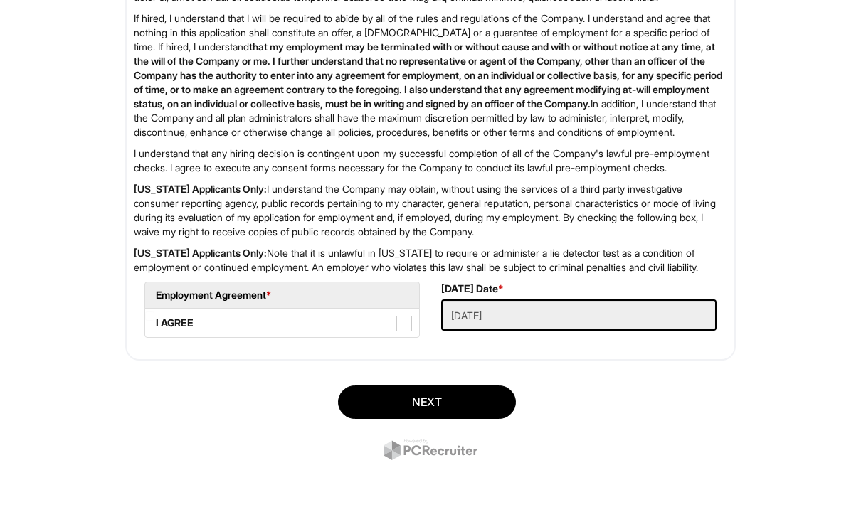
click at [403, 331] on span at bounding box center [404, 324] width 16 height 16
click at [154, 321] on AGREE "I AGREE" at bounding box center [149, 316] width 9 height 9
checkbox AGREE "true"
click at [477, 419] on button "Next" at bounding box center [427, 402] width 178 height 33
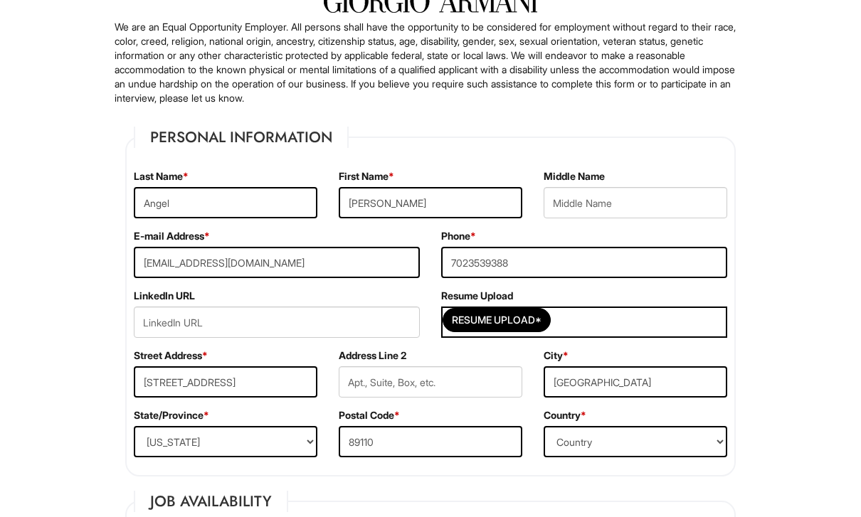
scroll to position [135, 0]
